Goal: Information Seeking & Learning: Check status

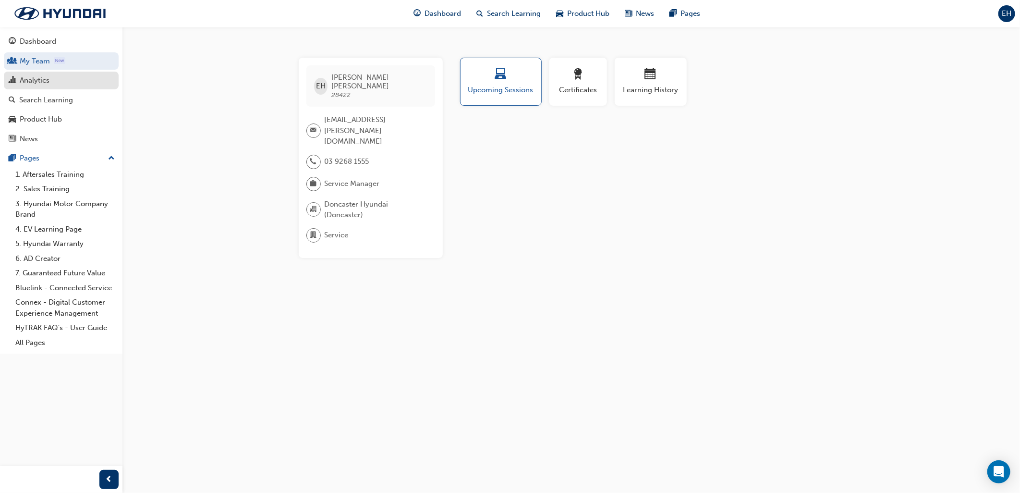
click at [60, 83] on div "Analytics" at bounding box center [61, 80] width 105 height 12
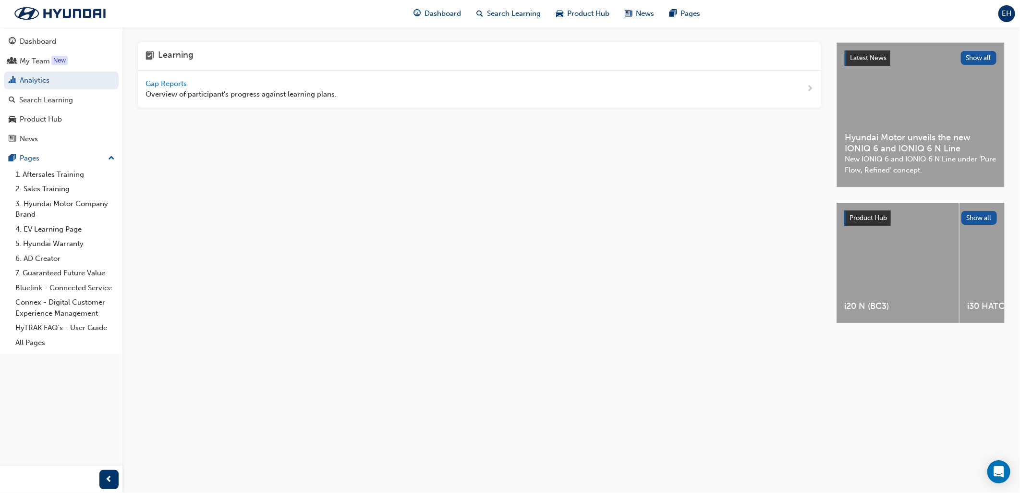
click at [175, 97] on span "Overview of participant's progress against learning plans." at bounding box center [241, 94] width 191 height 11
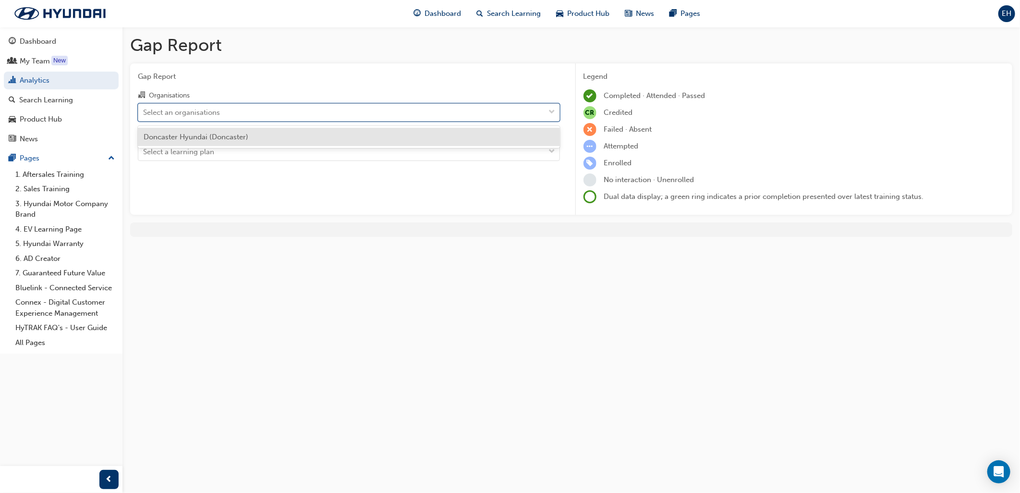
click at [176, 103] on div "Select an organisations" at bounding box center [349, 112] width 422 height 18
click at [144, 108] on input "Organisations option Doncaster Hyundai (Doncaster) focused, 1 of 1. 1 result av…" at bounding box center [143, 112] width 1 height 8
click at [210, 130] on div "Doncaster Hyundai (Doncaster)" at bounding box center [349, 137] width 422 height 19
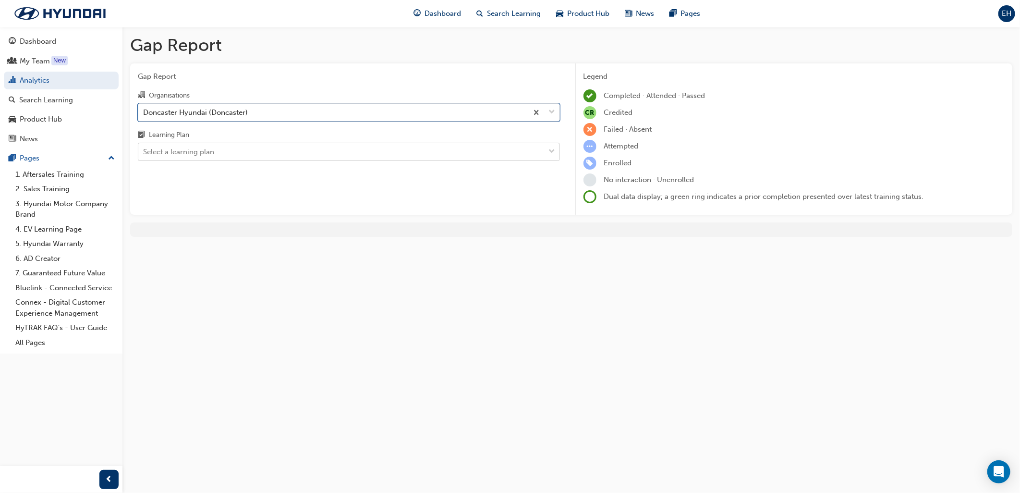
click at [206, 146] on div "Select a learning plan" at bounding box center [341, 152] width 407 height 17
click at [144, 147] on input "Learning Plan Select a learning plan" at bounding box center [143, 151] width 1 height 8
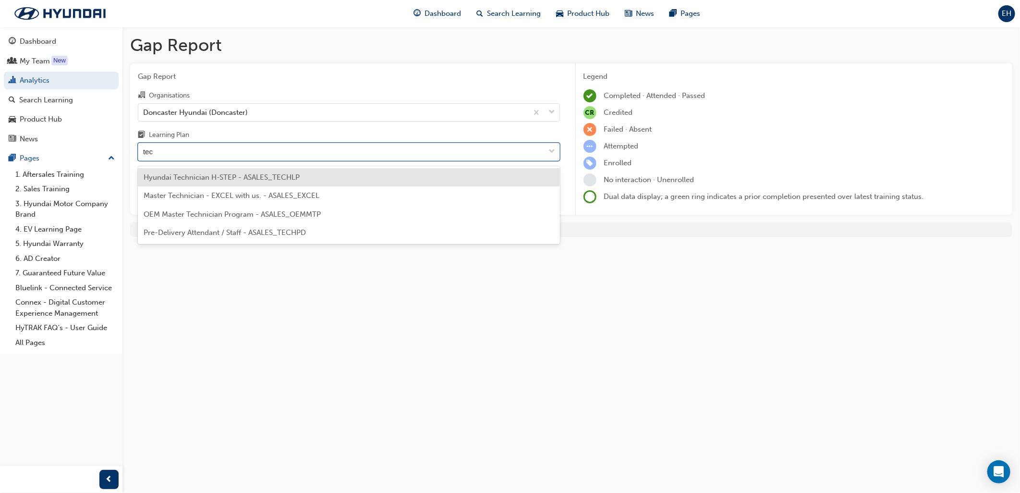
type input "tech"
click at [195, 178] on span "Hyundai Technician H-STEP - ASALES_TECHLP" at bounding box center [222, 177] width 156 height 9
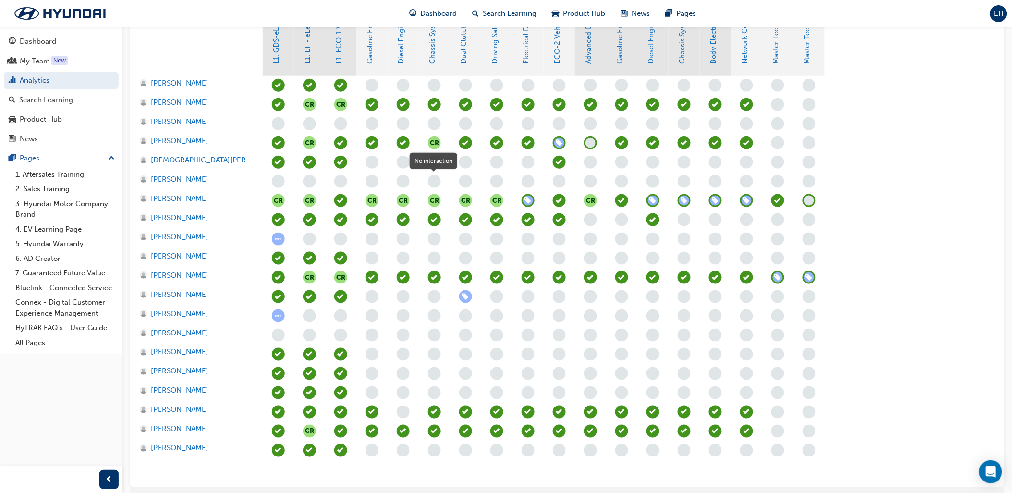
scroll to position [344, 0]
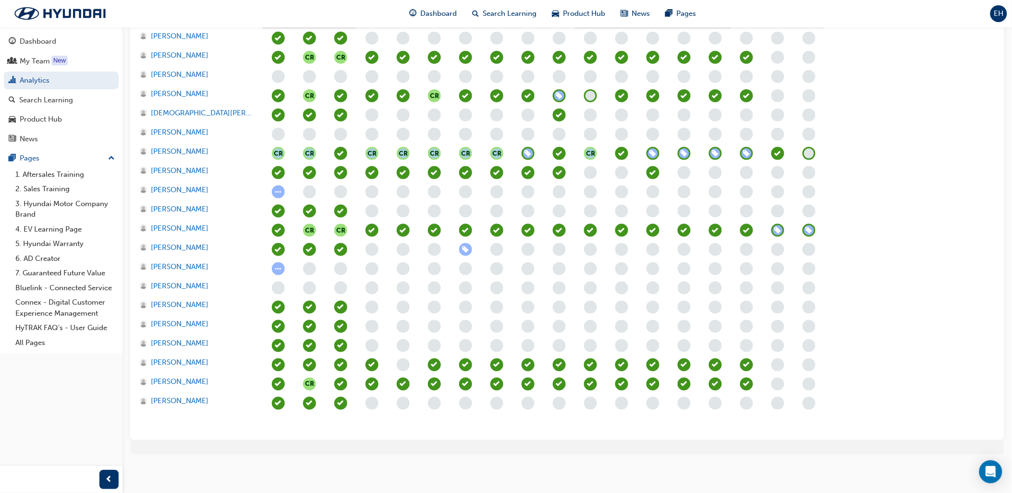
drag, startPoint x: 937, startPoint y: 183, endPoint x: 453, endPoint y: 117, distance: 488.1
click at [453, 117] on section "LEVEL 1 Essentials eLearning LEVEL 2 Intermediate LEVEL 3 Advanced LEVEL 4 Mast…" at bounding box center [567, 171] width 859 height 524
drag, startPoint x: 799, startPoint y: 406, endPoint x: 391, endPoint y: 138, distance: 487.3
click at [391, 138] on div "CR CR CR CR CR CR CR CR CR CR CR CR CR CR CR" at bounding box center [559, 230] width 593 height 403
click at [929, 271] on section "LEVEL 1 Essentials eLearning LEVEL 2 Intermediate LEVEL 3 Advanced LEVEL 4 Mast…" at bounding box center [567, 171] width 859 height 524
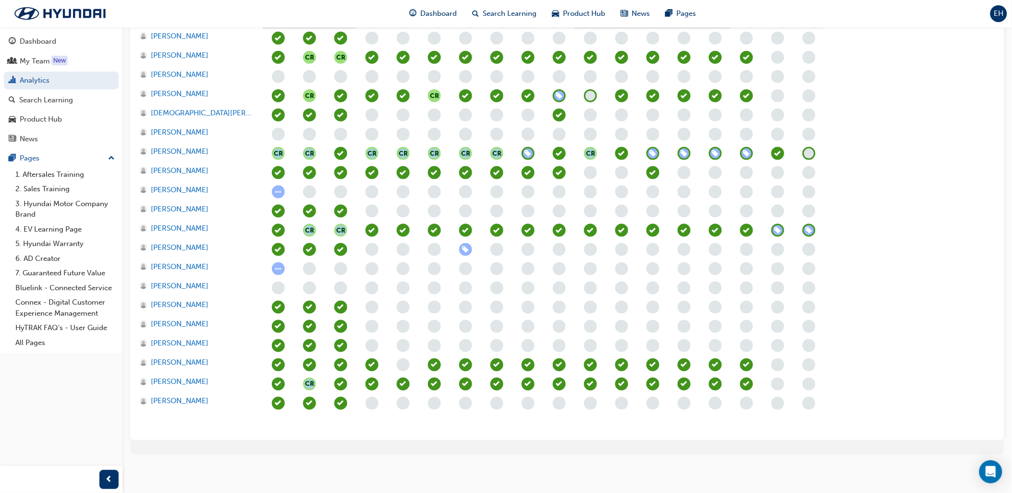
click at [845, 240] on div "CR CR CR CR CR CR CR CR CR CR CR CR CR CR CR" at bounding box center [559, 230] width 593 height 403
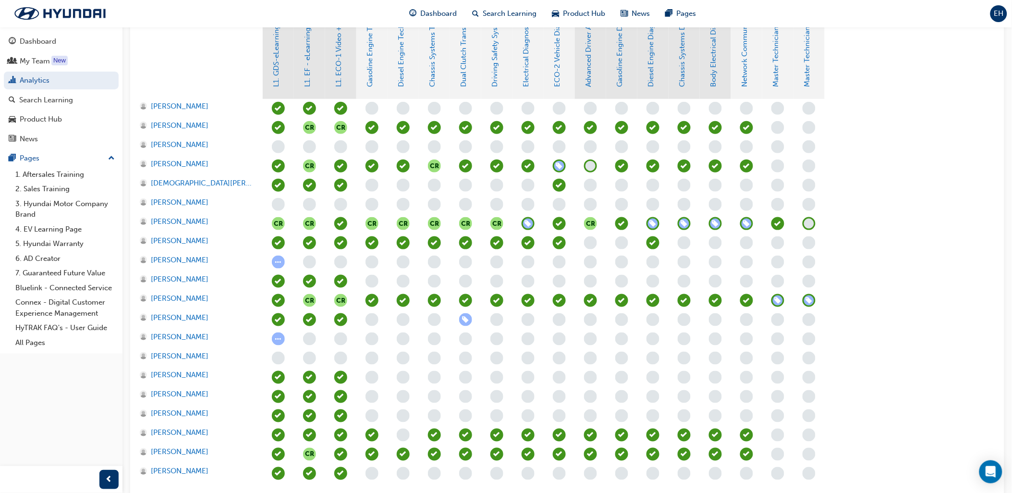
scroll to position [291, 0]
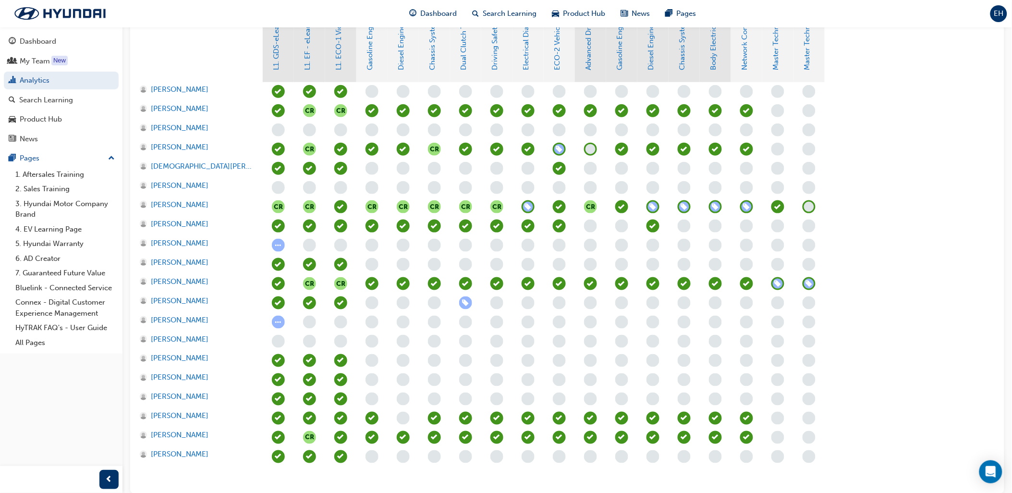
click at [890, 228] on section "LEVEL 1 Essentials eLearning LEVEL 2 Intermediate LEVEL 3 Advanced LEVEL 4 Mast…" at bounding box center [567, 224] width 859 height 524
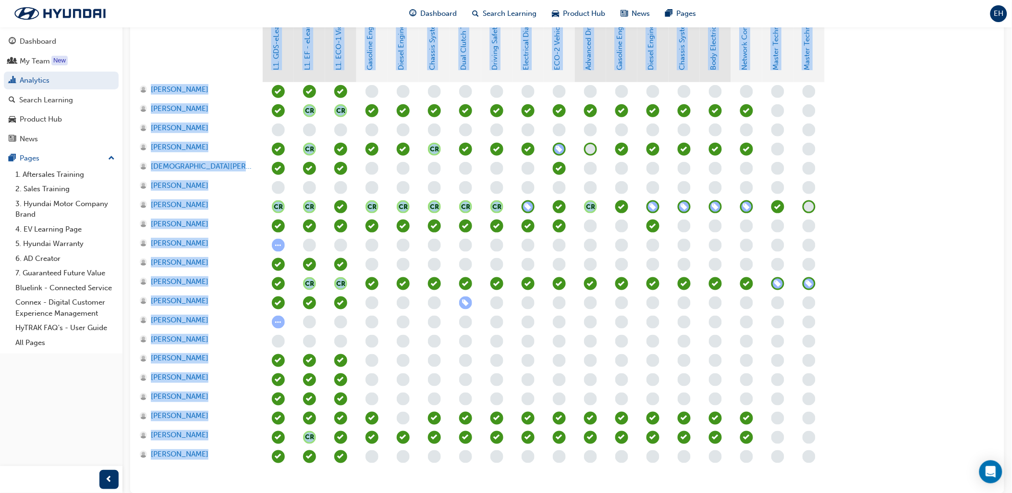
drag, startPoint x: 848, startPoint y: 455, endPoint x: 230, endPoint y: 79, distance: 723.6
click at [230, 79] on section "LEVEL 1 Essentials eLearning LEVEL 2 Intermediate LEVEL 3 Advanced LEVEL 4 Mast…" at bounding box center [567, 224] width 859 height 524
click at [887, 245] on section "LEVEL 1 Essentials eLearning LEVEL 2 Intermediate LEVEL 3 Advanced LEVEL 4 Mast…" at bounding box center [567, 224] width 859 height 524
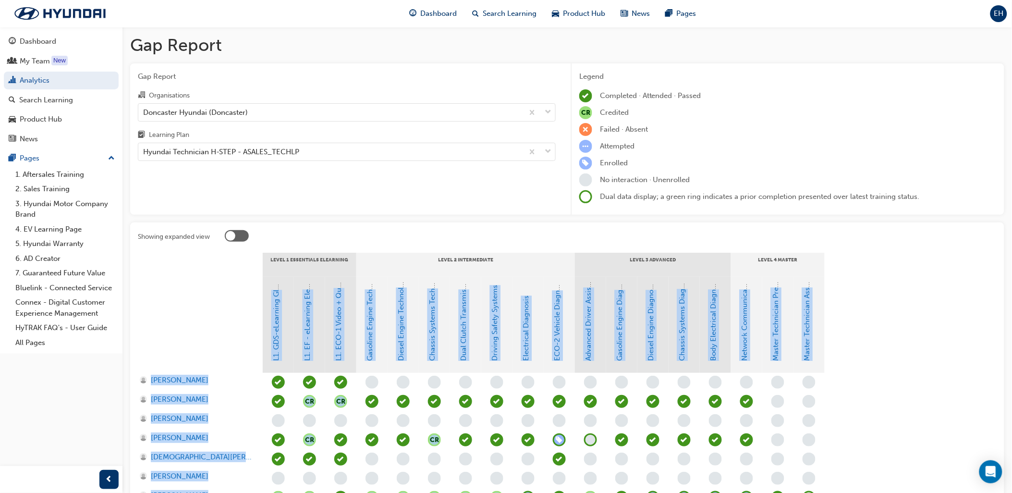
drag, startPoint x: 793, startPoint y: 421, endPoint x: 820, endPoint y: 273, distance: 150.3
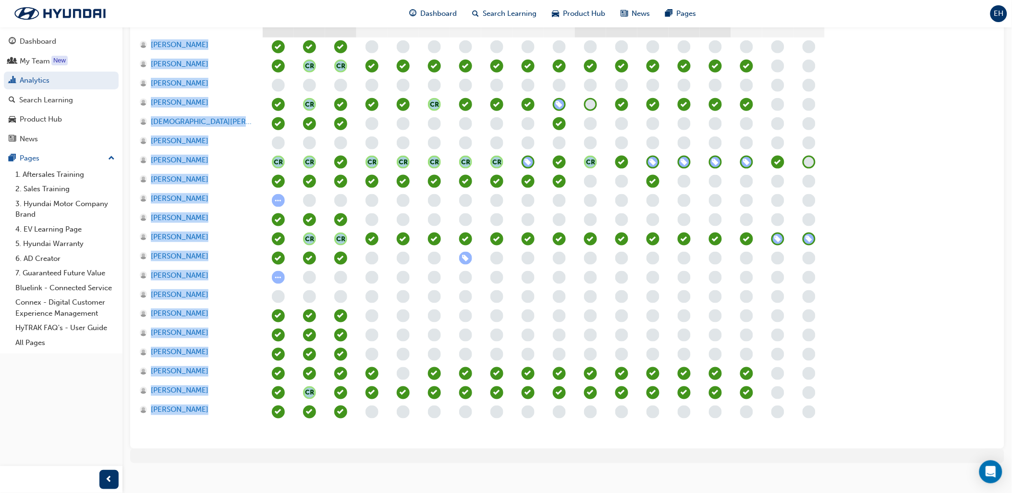
scroll to position [344, 0]
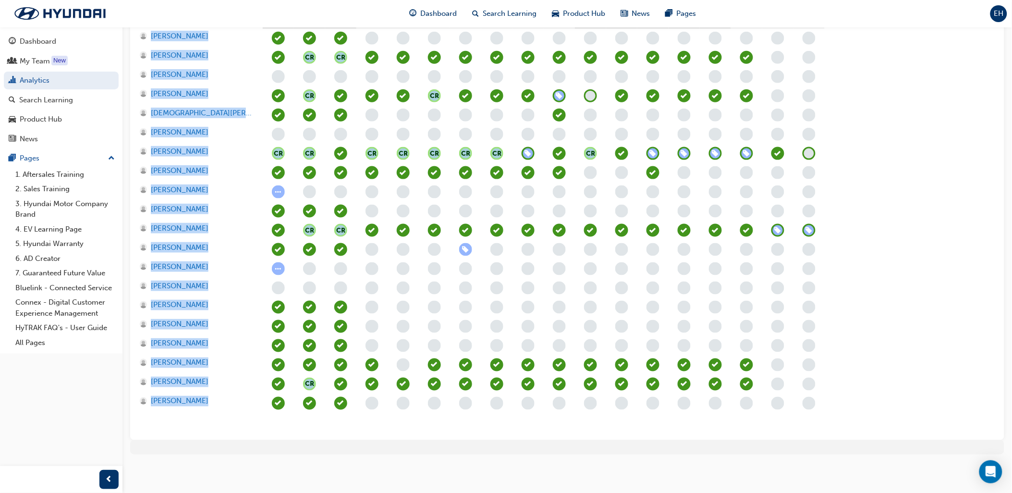
click at [876, 320] on section "LEVEL 1 Essentials eLearning LEVEL 2 Intermediate LEVEL 3 Advanced LEVEL 4 Mast…" at bounding box center [567, 171] width 859 height 524
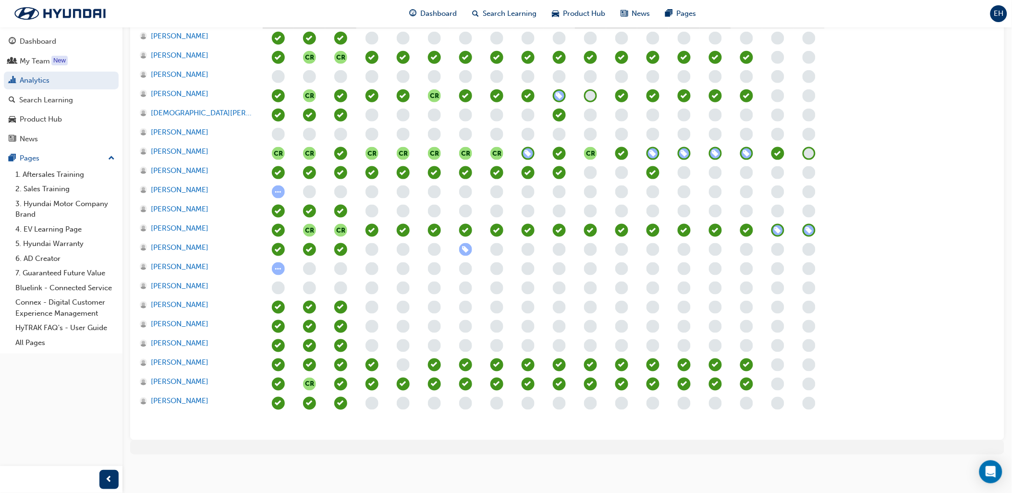
click at [308, 428] on div "CR CR CR CR CR CR CR CR CR CR CR CR CR CR CR" at bounding box center [559, 230] width 593 height 403
click at [402, 362] on span "learningRecordVerb_NONE-icon" at bounding box center [403, 364] width 13 height 13
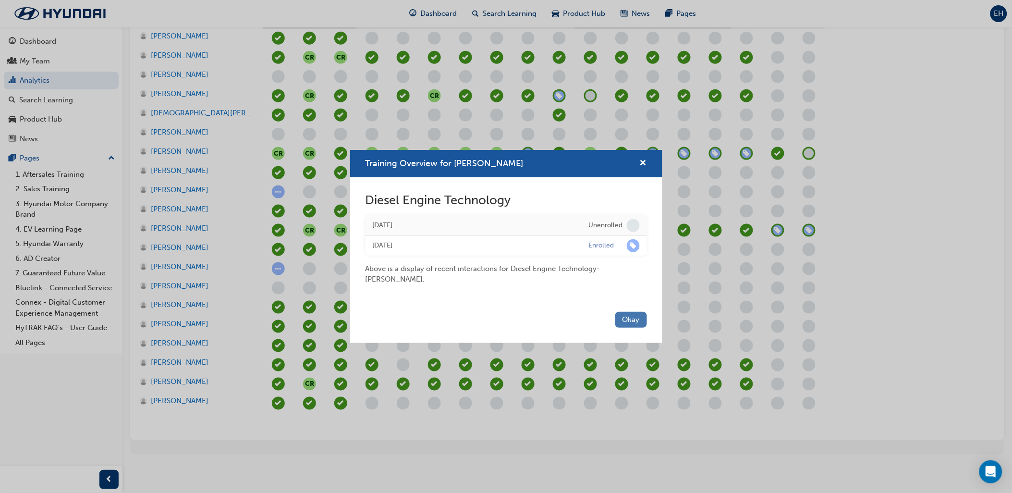
click at [626, 321] on button "Okay" at bounding box center [631, 320] width 32 height 16
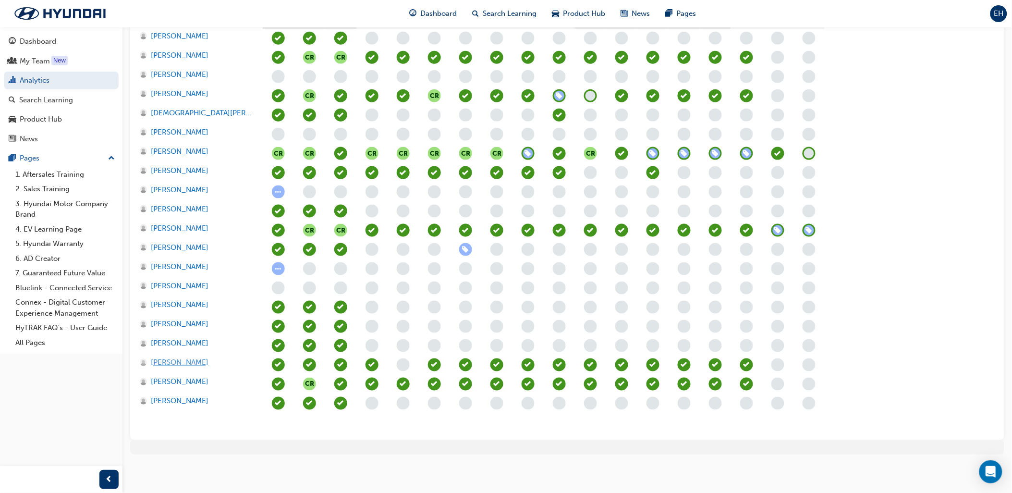
click at [184, 362] on span "[PERSON_NAME]" at bounding box center [180, 362] width 58 height 11
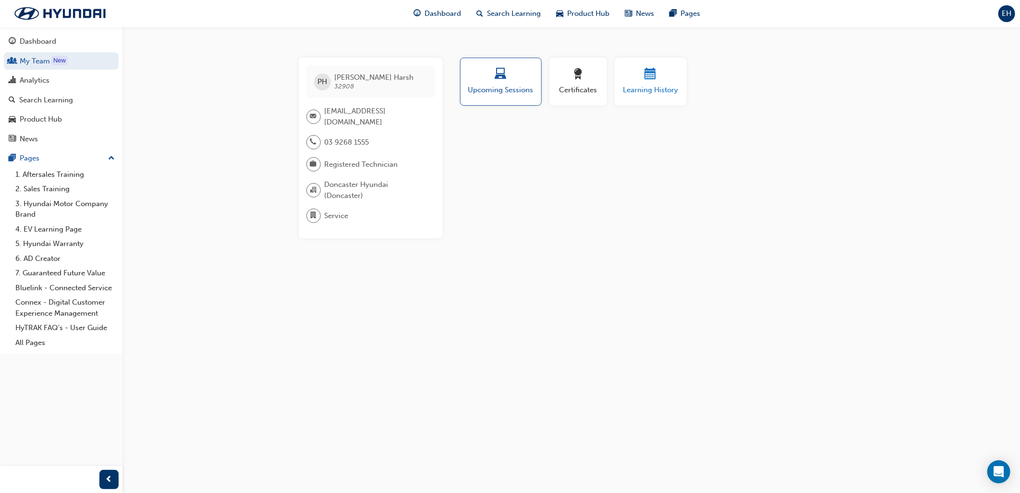
click at [653, 85] on span "Learning History" at bounding box center [651, 90] width 58 height 11
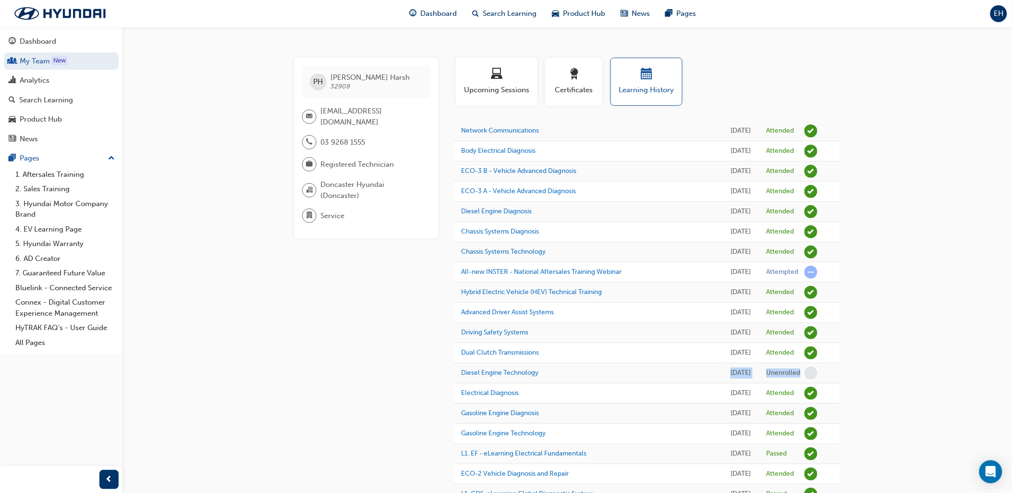
drag, startPoint x: 836, startPoint y: 406, endPoint x: 548, endPoint y: 402, distance: 288.2
click at [548, 383] on tr "Diesel Engine Technology [DATE] Unenrolled" at bounding box center [647, 373] width 386 height 20
drag, startPoint x: 548, startPoint y: 402, endPoint x: 657, endPoint y: 399, distance: 109.6
click at [657, 383] on td "Diesel Engine Technology" at bounding box center [588, 373] width 268 height 20
drag, startPoint x: 657, startPoint y: 399, endPoint x: 830, endPoint y: 400, distance: 172.9
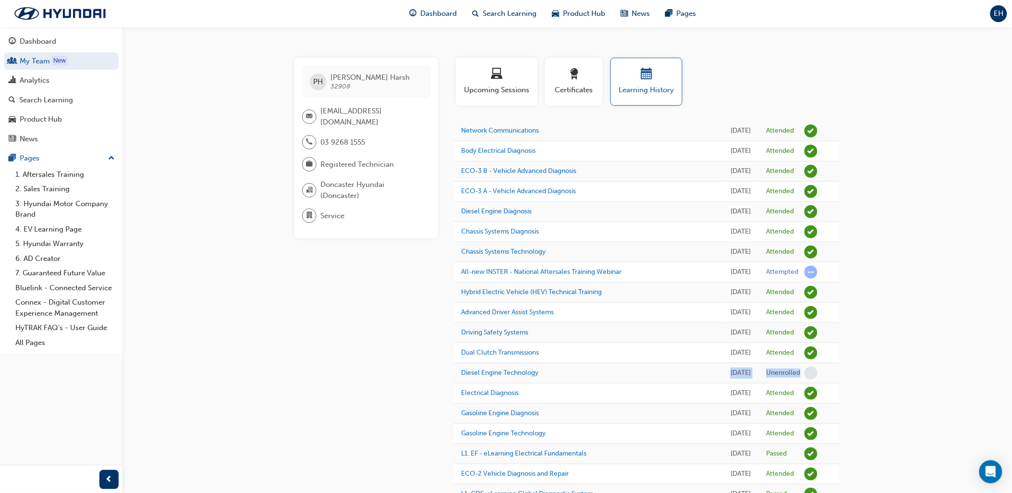
click at [830, 383] on tr "Diesel Engine Technology [DATE] Unenrolled" at bounding box center [647, 373] width 386 height 20
drag, startPoint x: 306, startPoint y: 315, endPoint x: 240, endPoint y: 201, distance: 131.7
click at [305, 319] on div "PH [PERSON_NAME] Harsh 32908 [EMAIL_ADDRESS][DOMAIN_NAME] 03 9268 1555 Register…" at bounding box center [373, 301] width 159 height 487
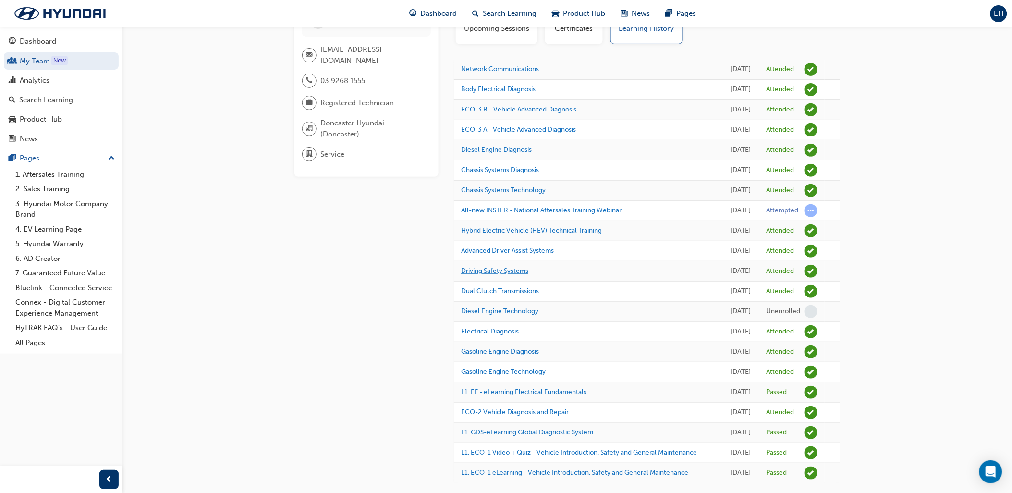
scroll to position [128, 0]
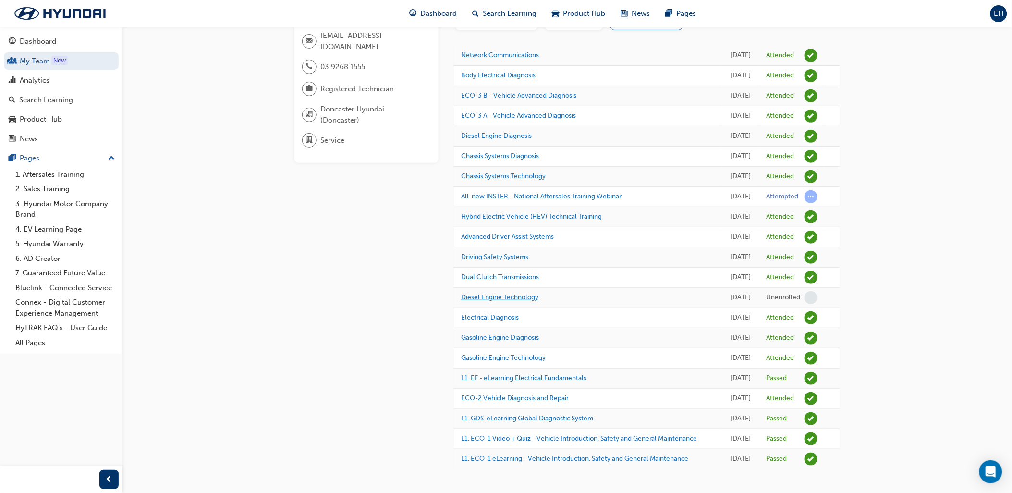
click at [497, 293] on link "Diesel Engine Technology" at bounding box center [499, 297] width 77 height 8
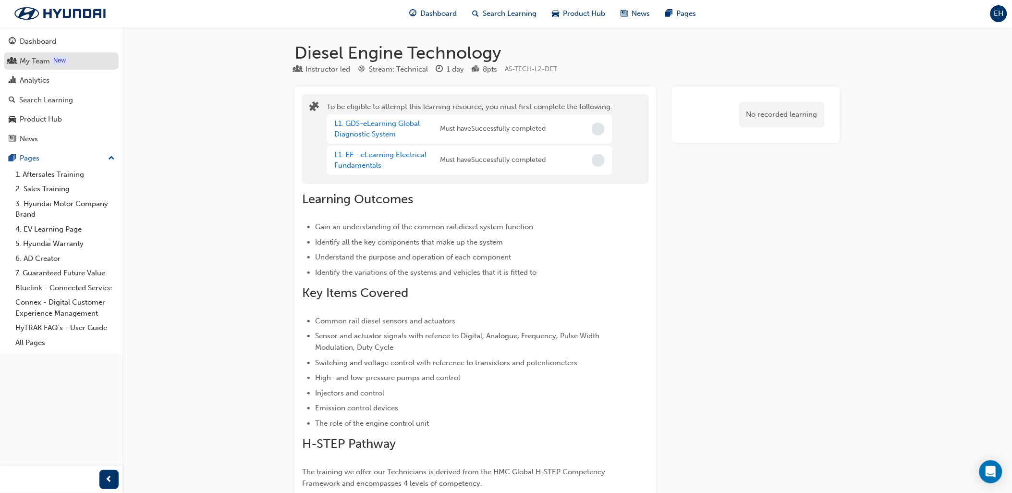
click at [35, 57] on div "My Team" at bounding box center [35, 61] width 30 height 11
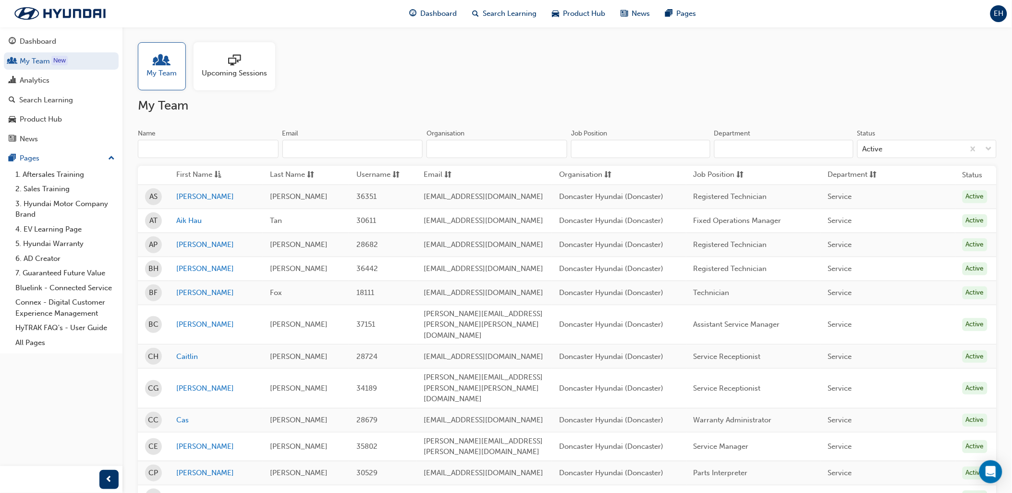
click at [31, 91] on button "Dashboard My Team New Analytics Search Learning Product Hub News Pages" at bounding box center [61, 90] width 115 height 119
click at [43, 79] on div "Analytics" at bounding box center [35, 80] width 30 height 11
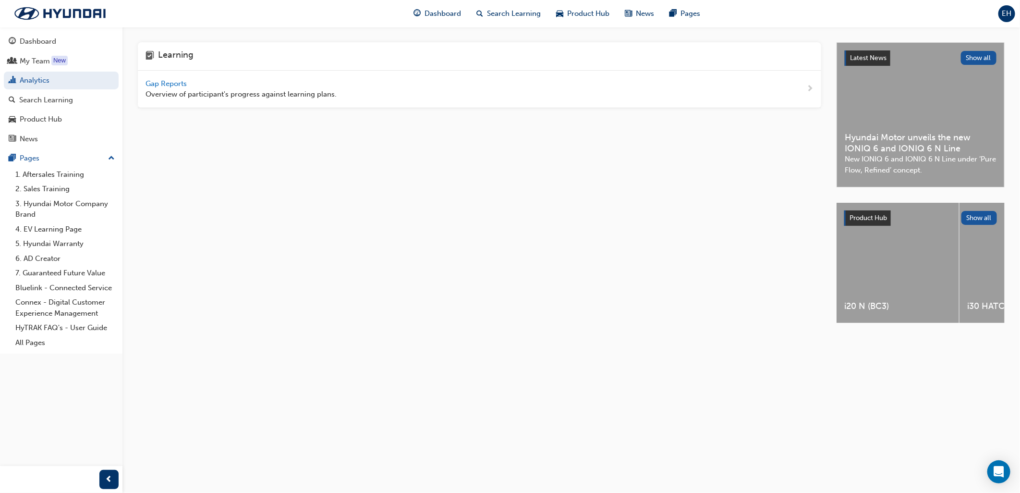
click at [286, 89] on span "Overview of participant's progress against learning plans." at bounding box center [241, 94] width 191 height 11
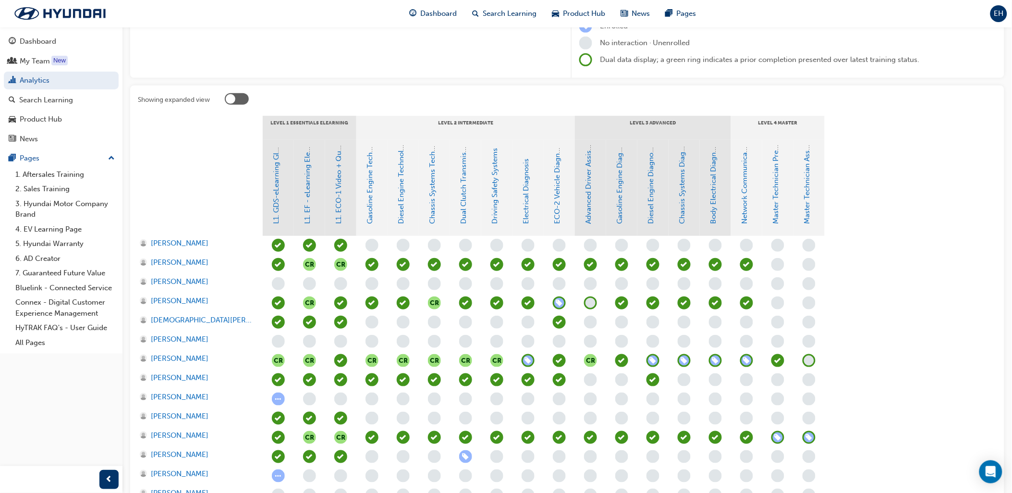
scroll to position [267, 0]
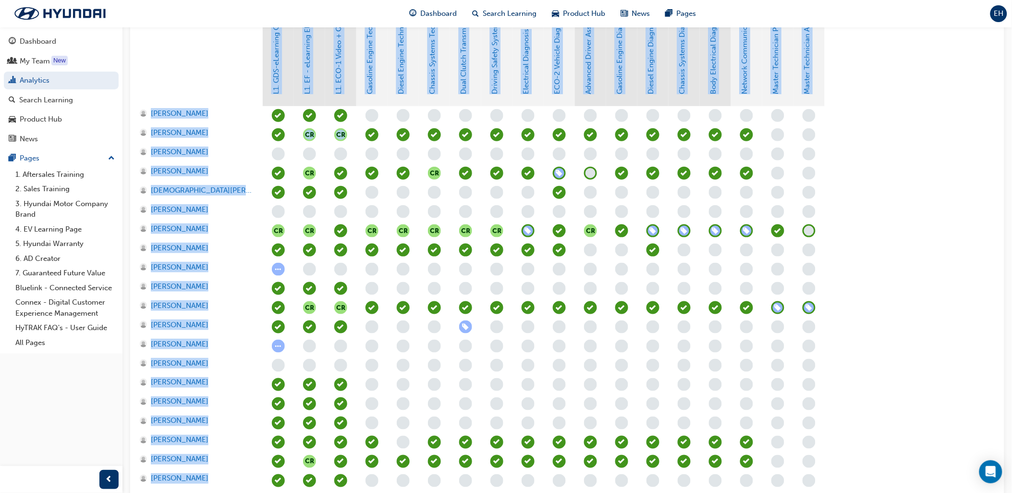
drag, startPoint x: 351, startPoint y: 156, endPoint x: 261, endPoint y: 98, distance: 106.7
click at [261, 98] on section "LEVEL 1 Essentials eLearning LEVEL 2 Intermediate LEVEL 3 Advanced LEVEL 4 Mast…" at bounding box center [567, 248] width 859 height 524
drag, startPoint x: 261, startPoint y: 98, endPoint x: 216, endPoint y: 67, distance: 54.6
click at [216, 67] on div at bounding box center [200, 58] width 125 height 96
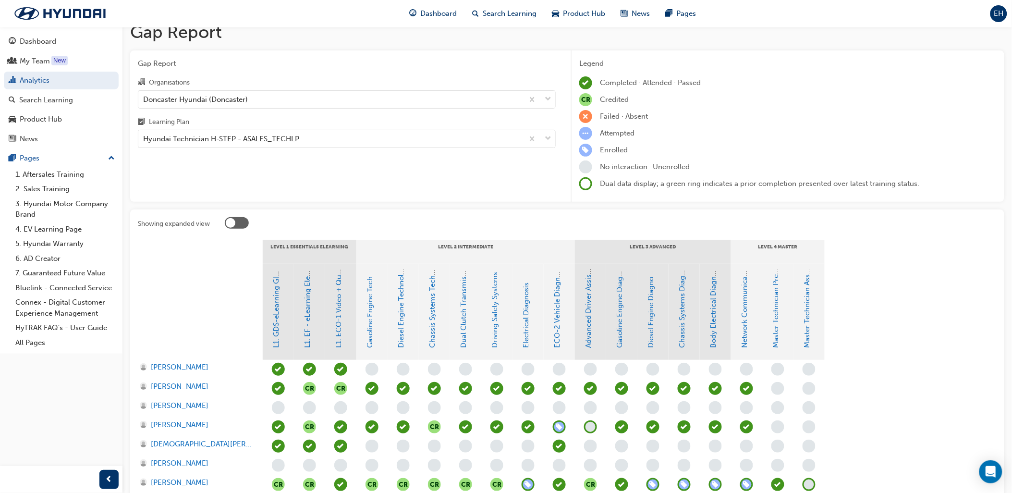
scroll to position [0, 0]
